Goal: Information Seeking & Learning: Find specific fact

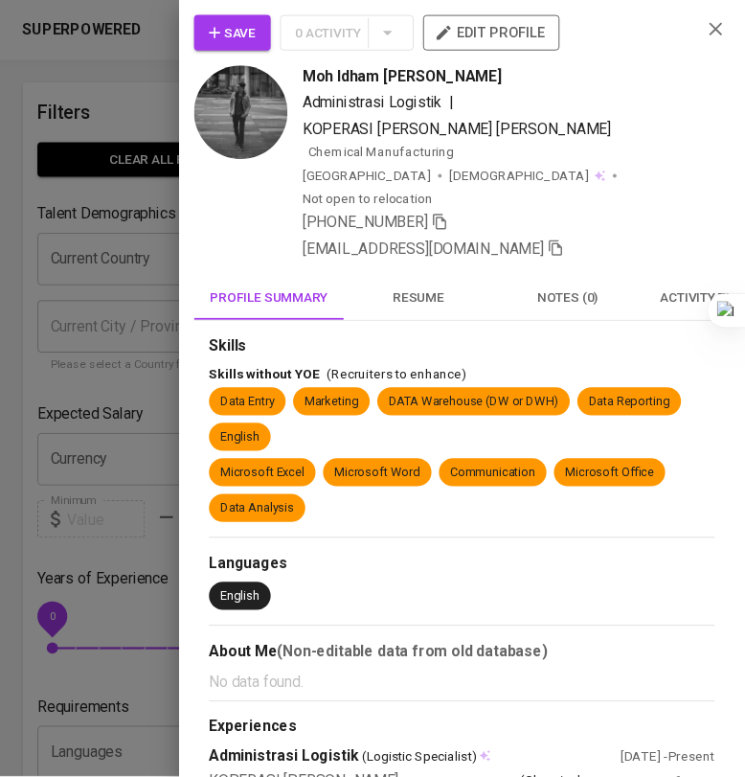
scroll to position [957, 62]
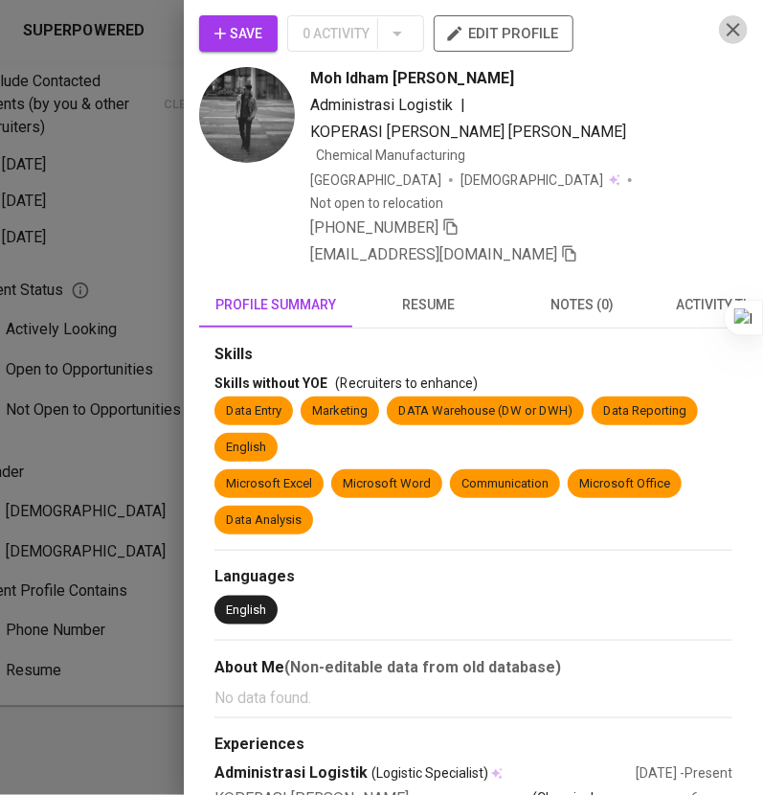
click at [722, 38] on icon "button" at bounding box center [733, 29] width 23 height 23
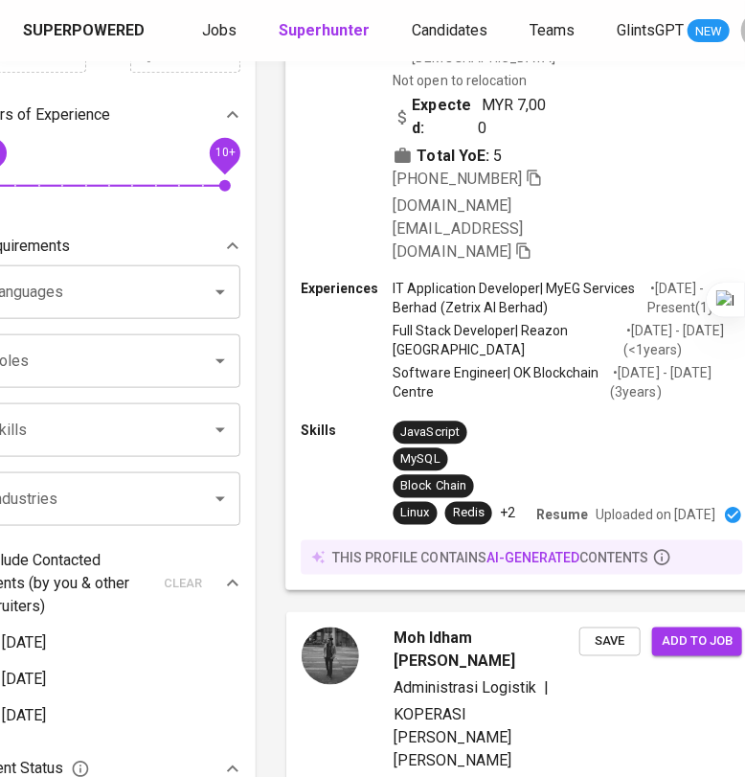
scroll to position [0, 62]
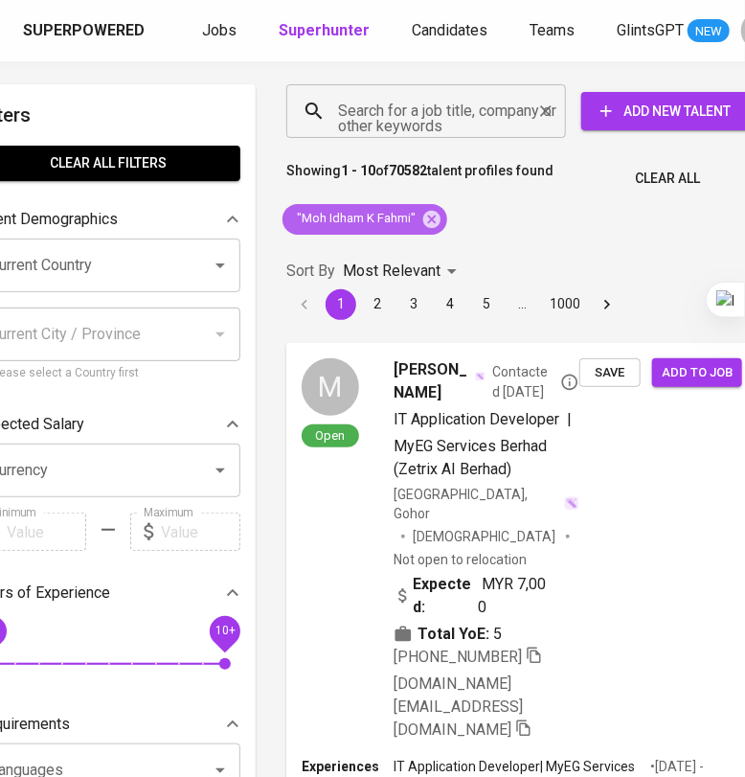
click at [437, 213] on icon at bounding box center [431, 218] width 17 height 17
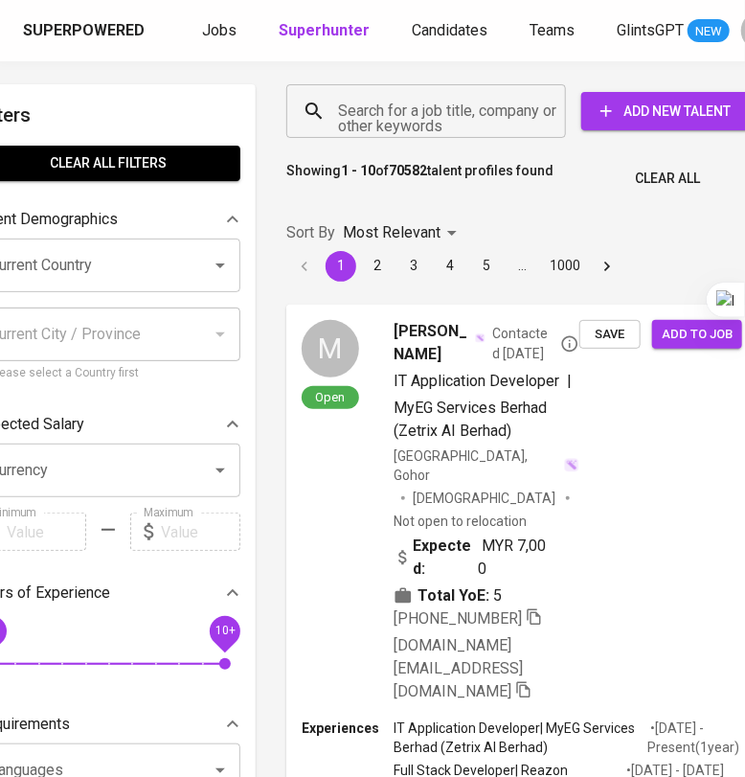
click at [447, 112] on input "Search for a job title, company or other keywords" at bounding box center [430, 111] width 195 height 36
click at [396, 116] on input "Search for a job title, company or other keywords" at bounding box center [430, 111] width 195 height 36
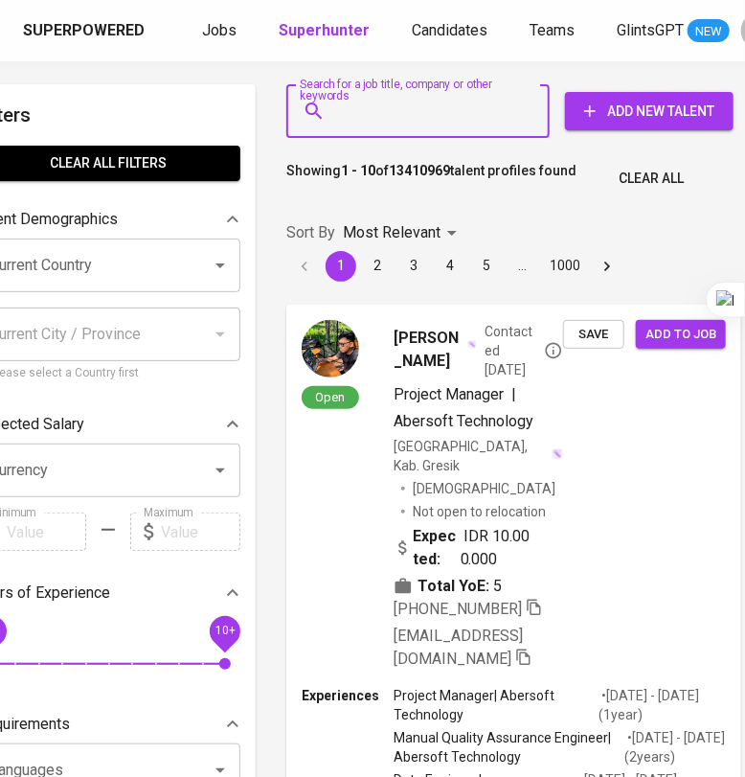
paste input "[EMAIL_ADDRESS][DOMAIN_NAME]"
type input "[EMAIL_ADDRESS][DOMAIN_NAME]"
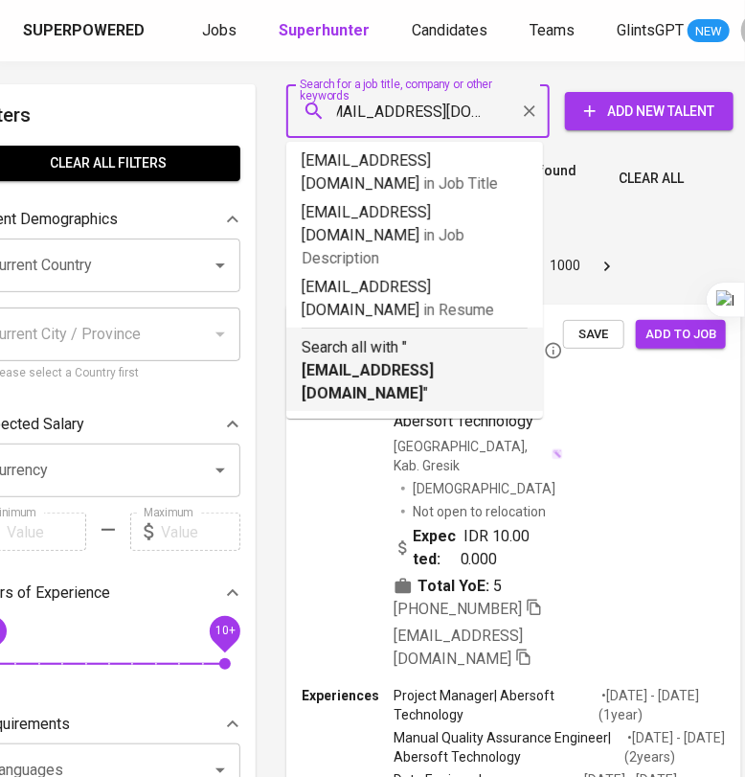
click at [434, 361] on b "[EMAIL_ADDRESS][DOMAIN_NAME]" at bounding box center [368, 381] width 132 height 41
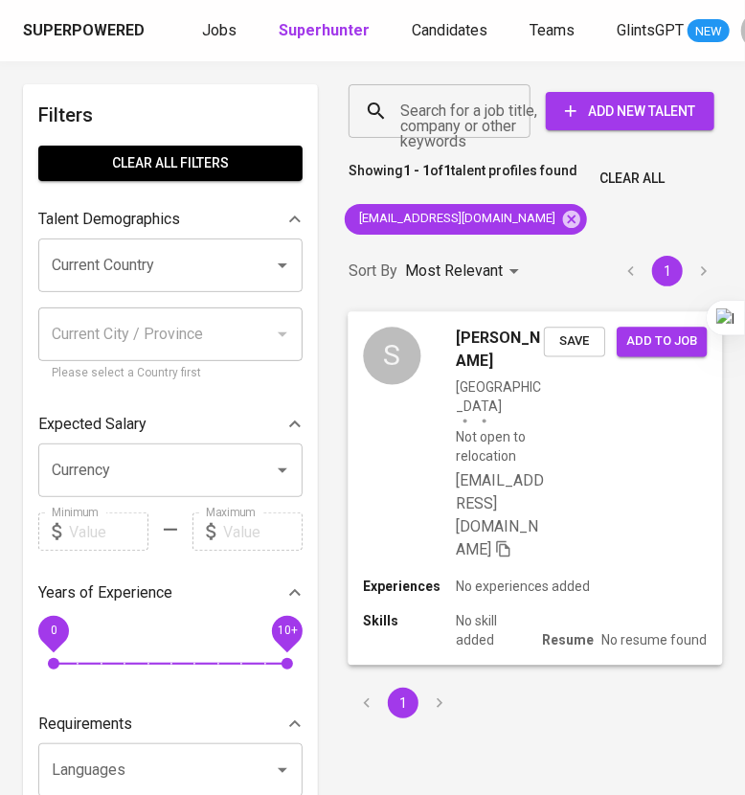
click at [592, 450] on div "S [PERSON_NAME] [GEOGRAPHIC_DATA] Not open to relocation [EMAIL_ADDRESS][DOMAIN…" at bounding box center [535, 443] width 374 height 265
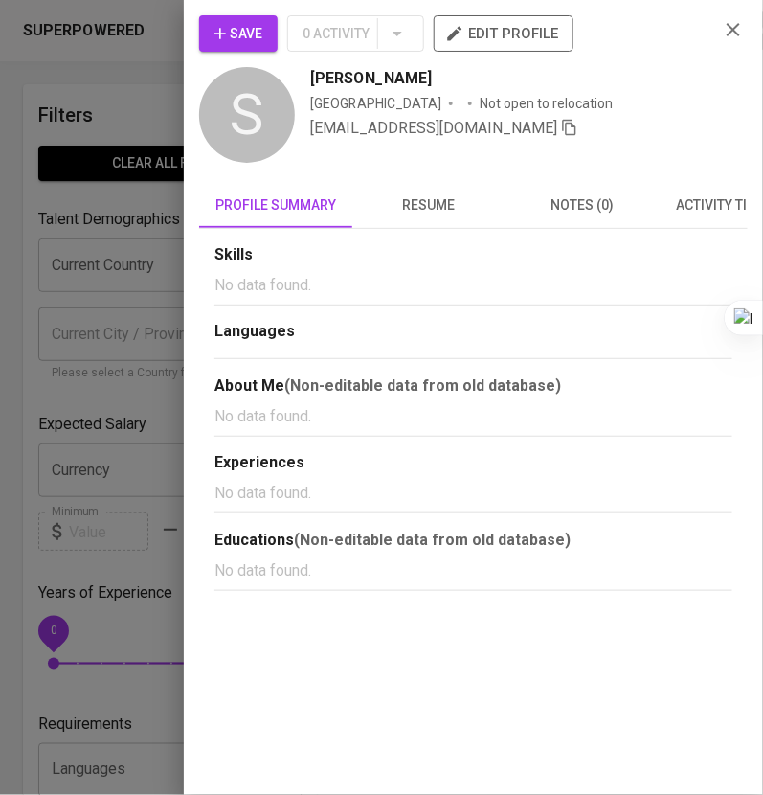
click at [447, 195] on span "resume" at bounding box center [429, 205] width 130 height 24
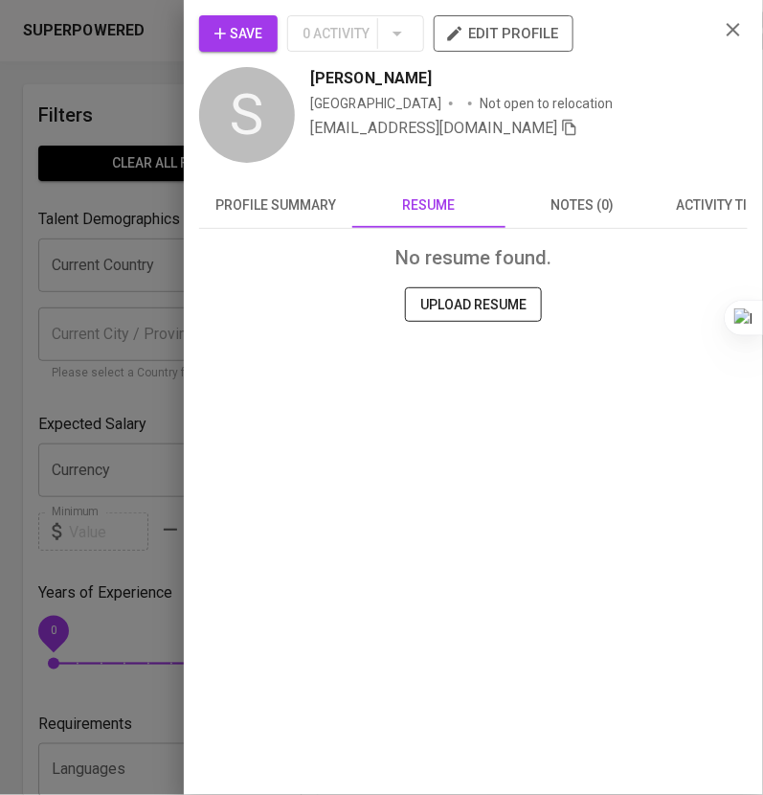
click at [322, 211] on span "profile summary" at bounding box center [276, 205] width 130 height 24
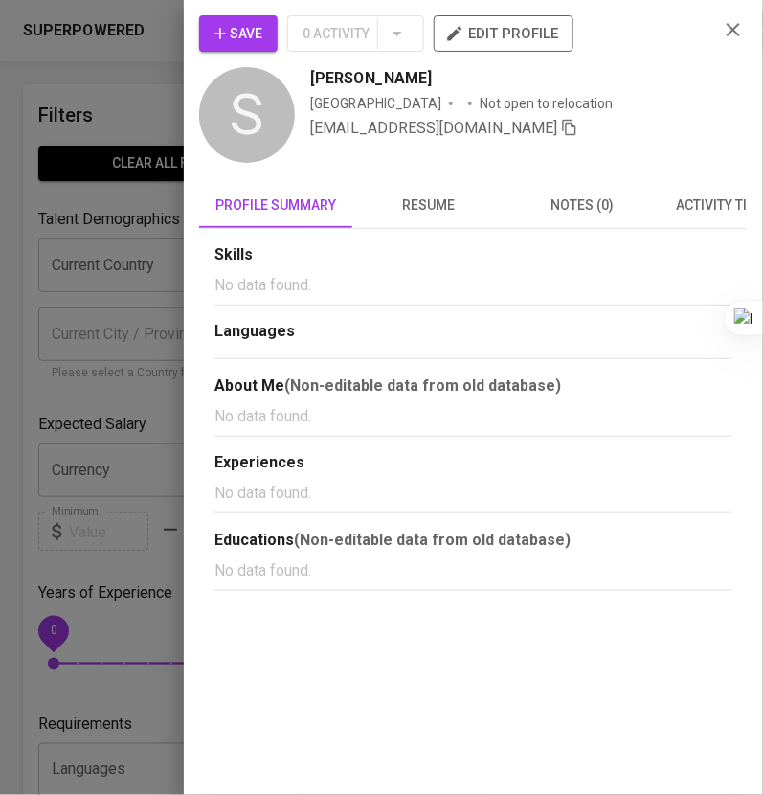
click at [432, 206] on span "resume" at bounding box center [429, 205] width 130 height 24
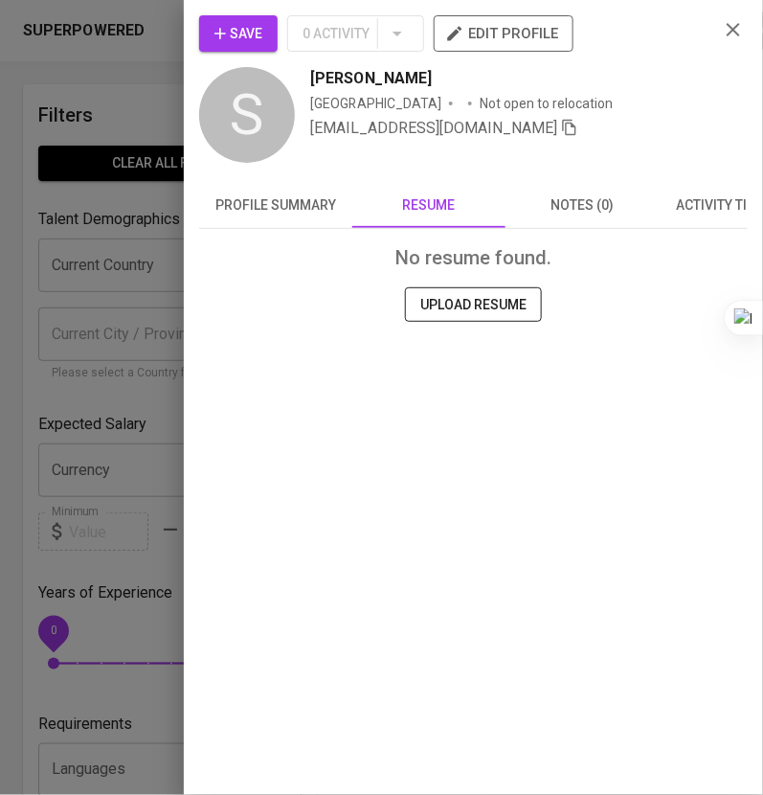
click at [736, 35] on icon "button" at bounding box center [733, 29] width 23 height 23
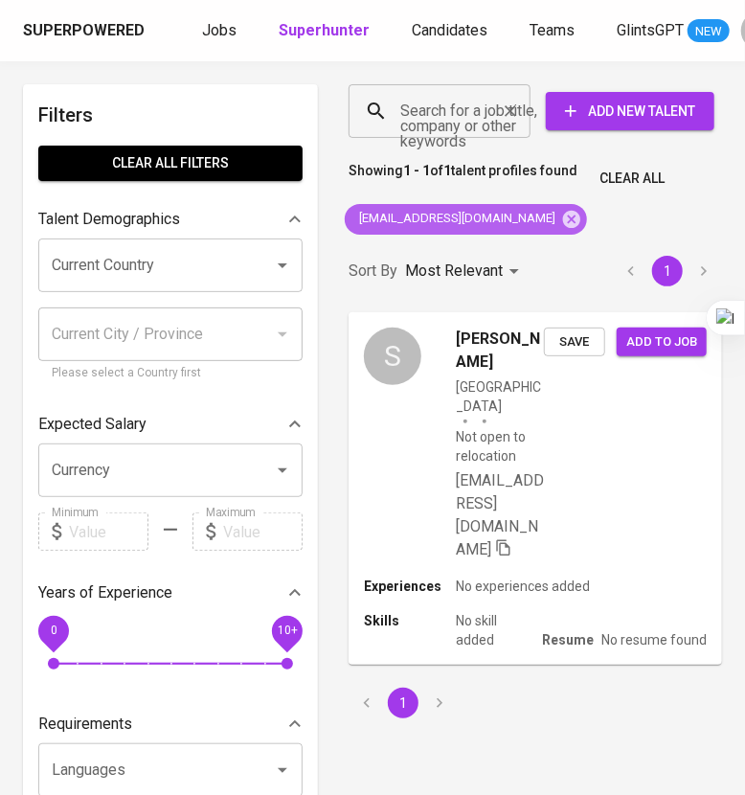
drag, startPoint x: 532, startPoint y: 218, endPoint x: 476, endPoint y: 135, distance: 100.1
click at [563, 218] on icon at bounding box center [571, 218] width 17 height 17
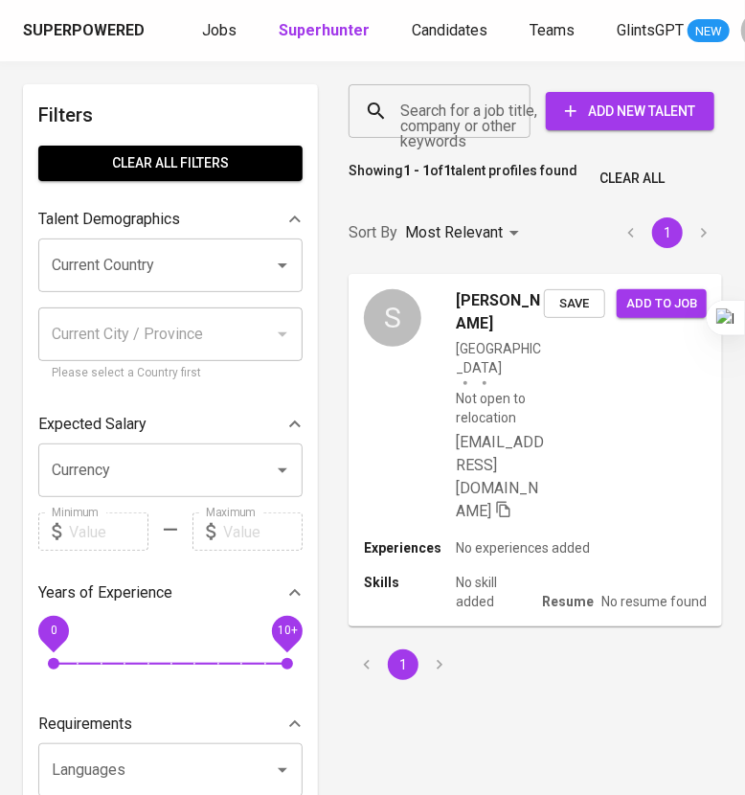
click at [460, 117] on input "Search for a job title, company or other keywords" at bounding box center [445, 111] width 98 height 36
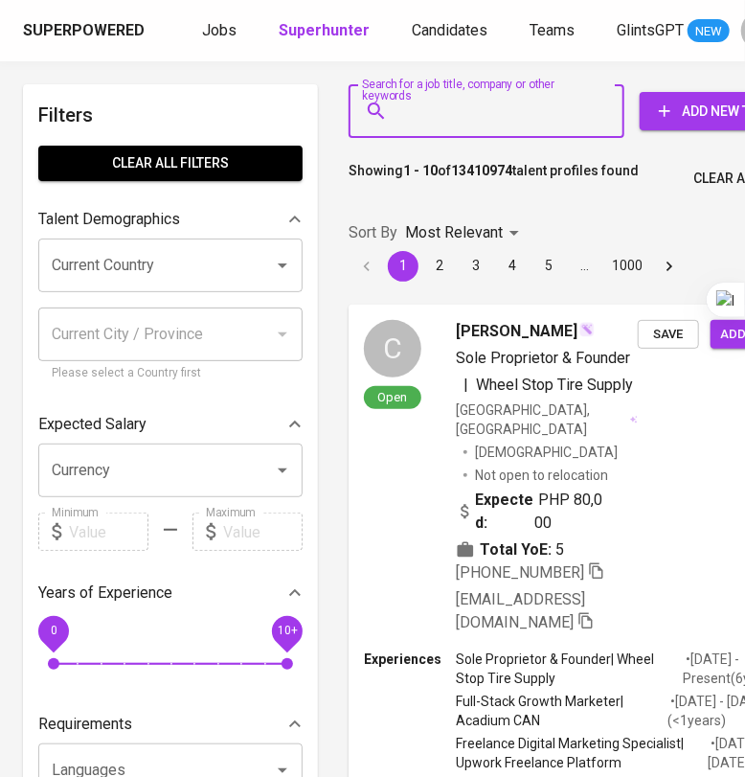
paste input "[EMAIL_ADDRESS][DOMAIN_NAME]"
type input "[EMAIL_ADDRESS][DOMAIN_NAME]"
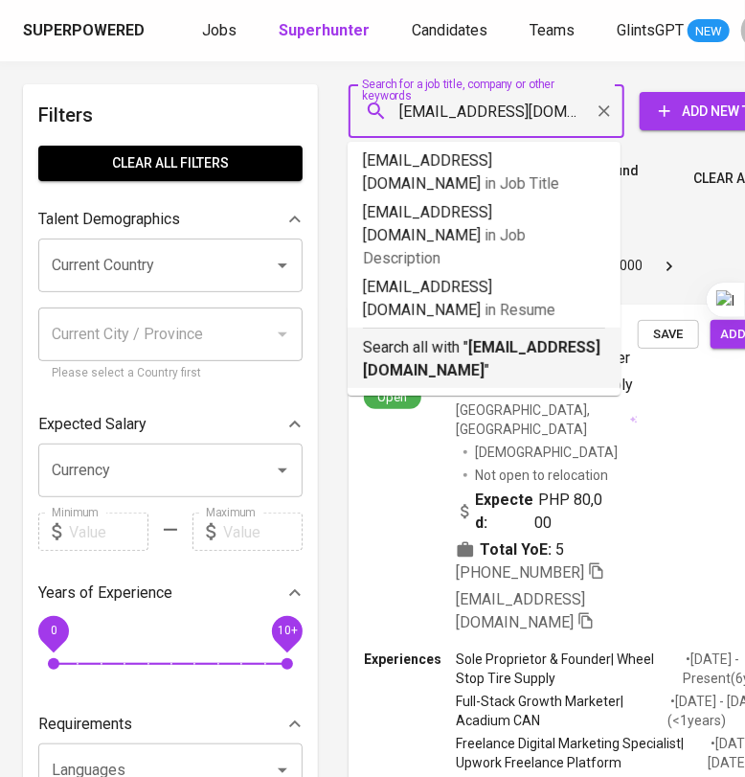
click at [491, 336] on p "Search all with " [EMAIL_ADDRESS][DOMAIN_NAME] "" at bounding box center [484, 359] width 242 height 46
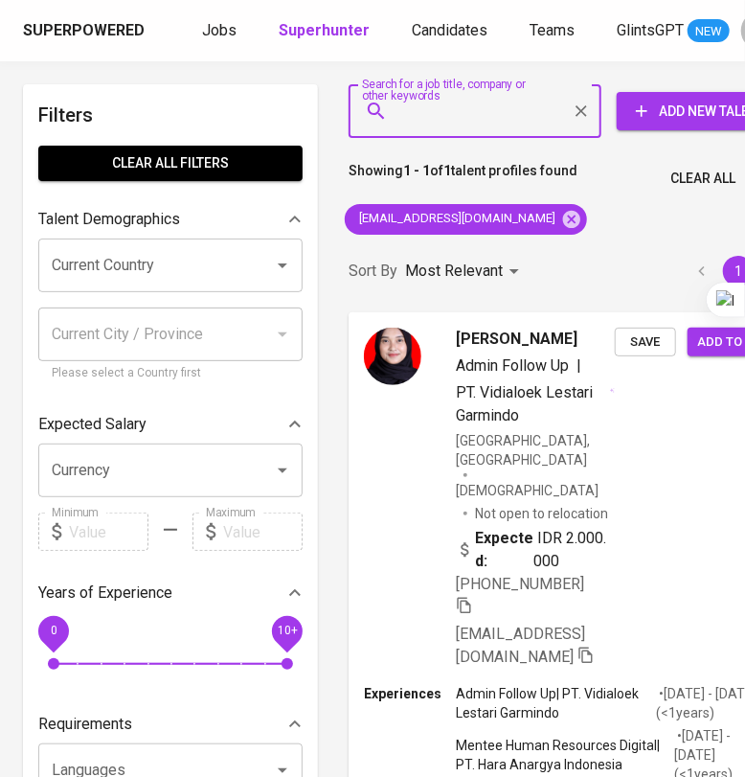
scroll to position [238, 0]
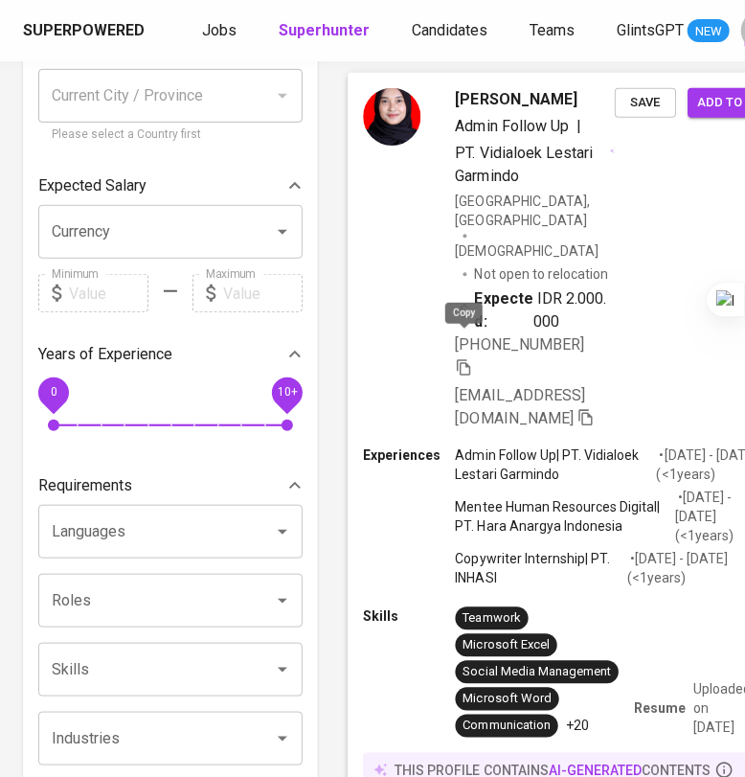
click at [467, 359] on icon "button" at bounding box center [463, 367] width 13 height 16
